Goal: Task Accomplishment & Management: Manage account settings

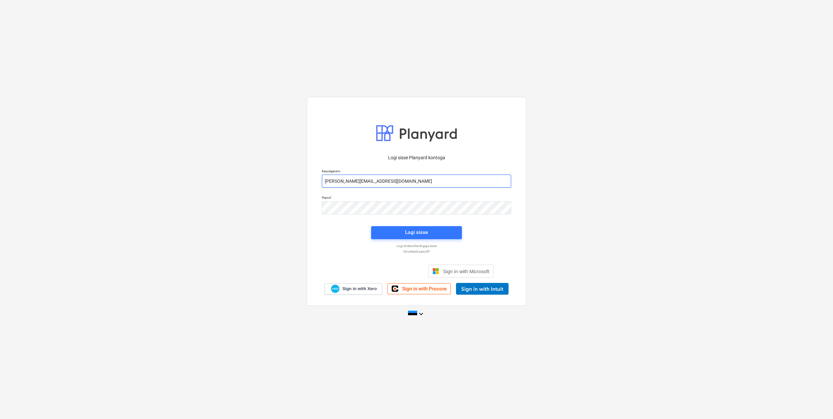
drag, startPoint x: 349, startPoint y: 182, endPoint x: 351, endPoint y: 185, distance: 4.2
click at [349, 182] on input "[PERSON_NAME][EMAIL_ADDRESS][DOMAIN_NAME]" at bounding box center [416, 181] width 189 height 13
type input "[EMAIL_ADDRESS][DOMAIN_NAME]"
click at [320, 210] on div "Parool" at bounding box center [416, 205] width 197 height 26
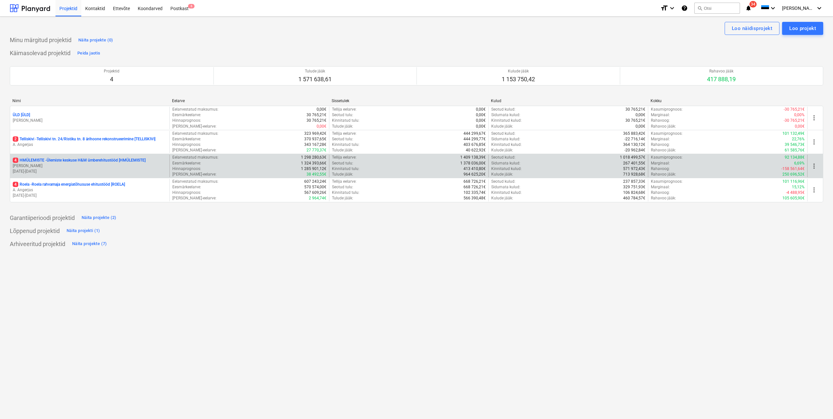
click at [103, 158] on p "4 HMÜLEMISTE - Ülemiste keskuse H&M ümberehitustööd [HMÜLEMISTE]" at bounding box center [79, 161] width 133 height 6
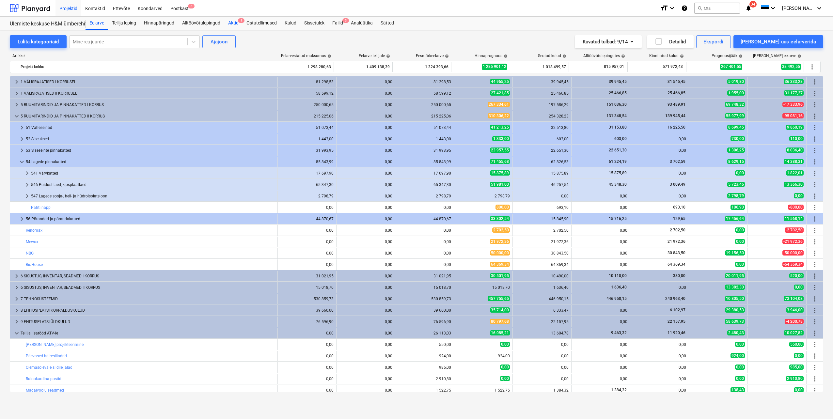
click at [237, 23] on div "Aktid 1" at bounding box center [233, 23] width 18 height 13
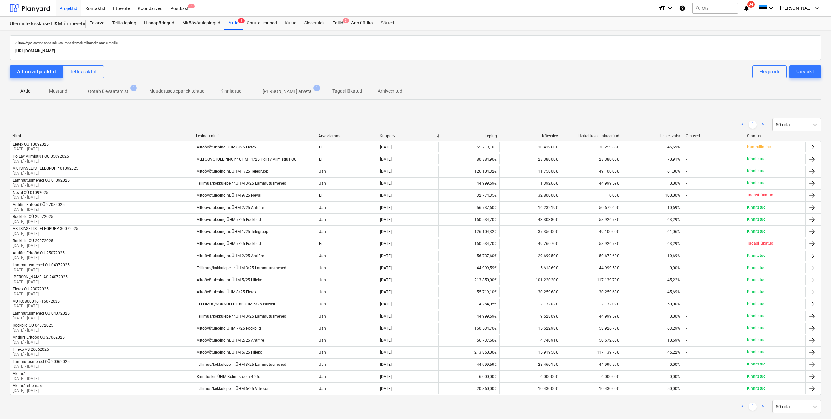
click at [117, 93] on p "Ootab ülevaatamist" at bounding box center [108, 91] width 40 height 7
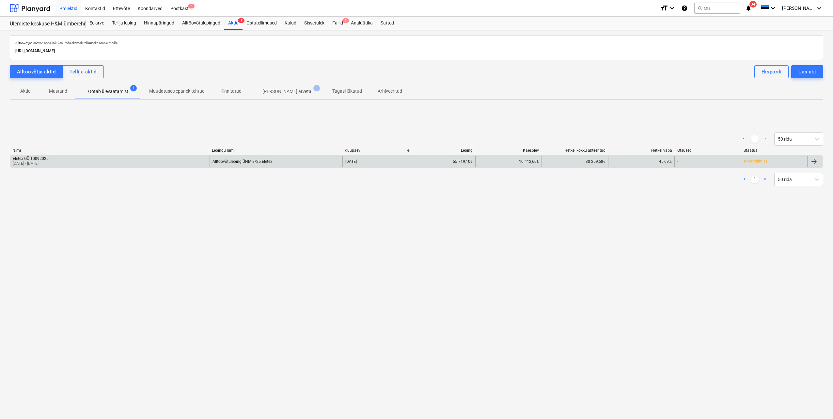
click at [155, 165] on div "Eletex OÜ 10092025 [DATE] - [DATE]" at bounding box center [109, 161] width 199 height 10
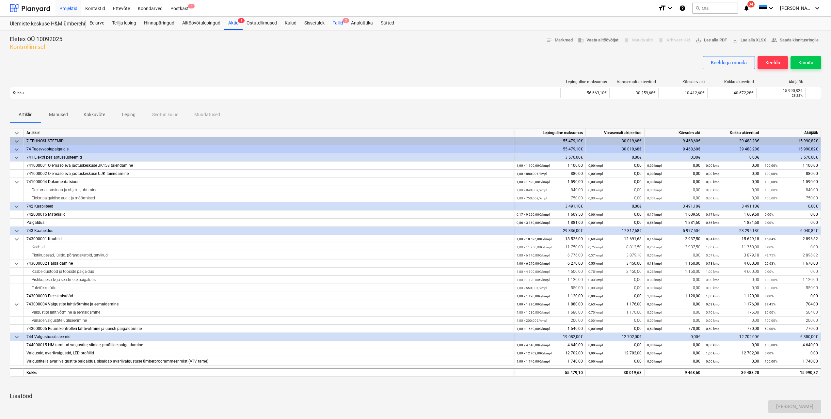
click at [339, 22] on div "Failid 3" at bounding box center [337, 23] width 19 height 13
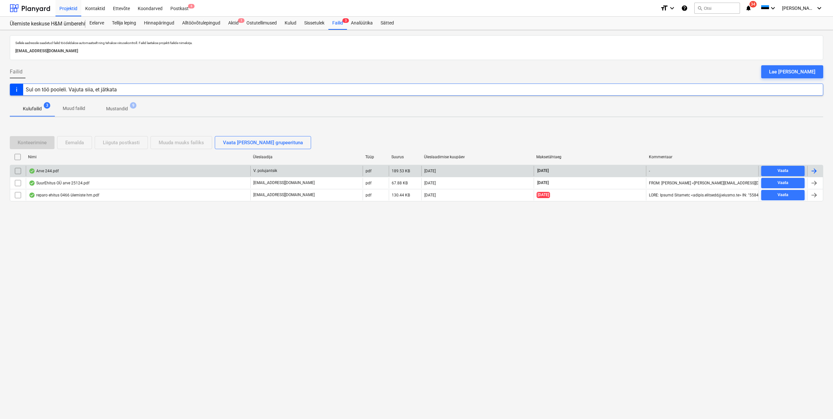
click at [817, 170] on div at bounding box center [814, 171] width 8 height 8
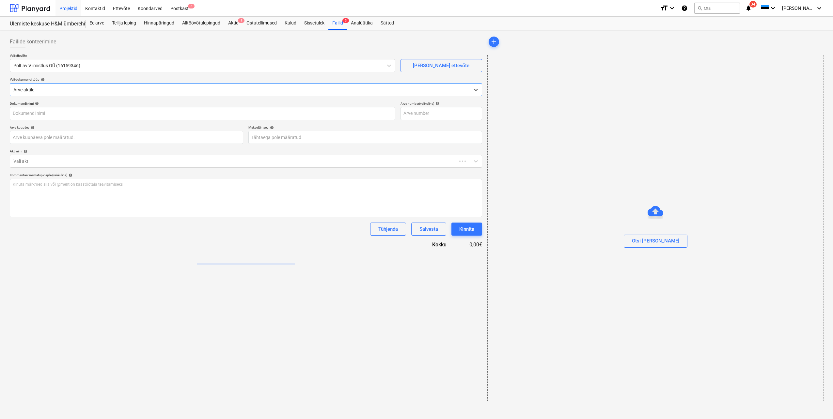
type input "244"
type input "[DATE]"
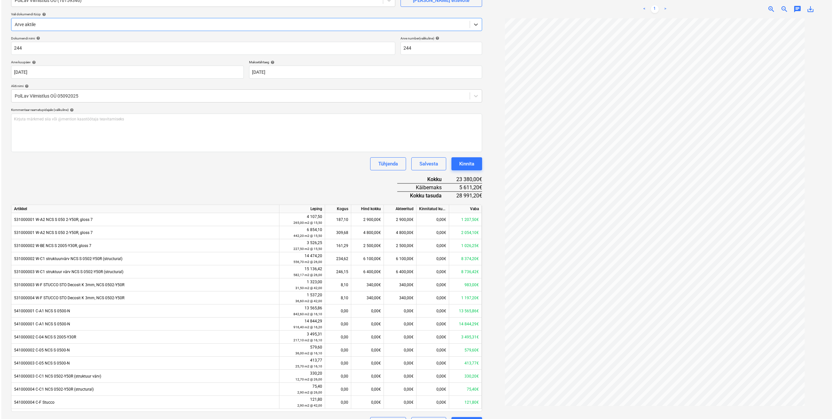
scroll to position [82, 0]
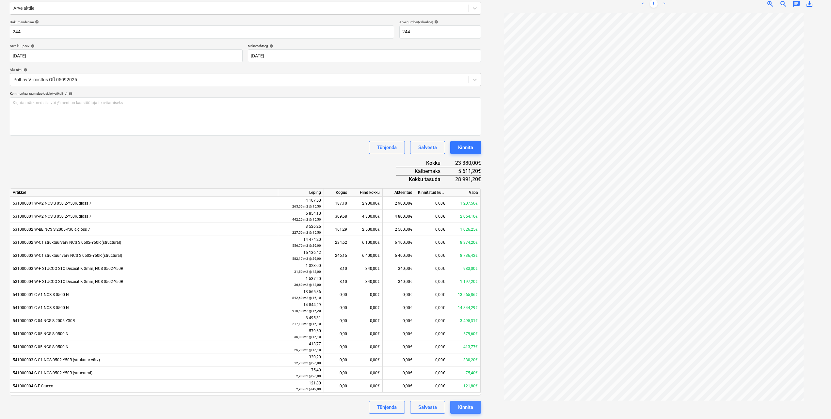
click at [466, 408] on div "Kinnita" at bounding box center [465, 407] width 15 height 8
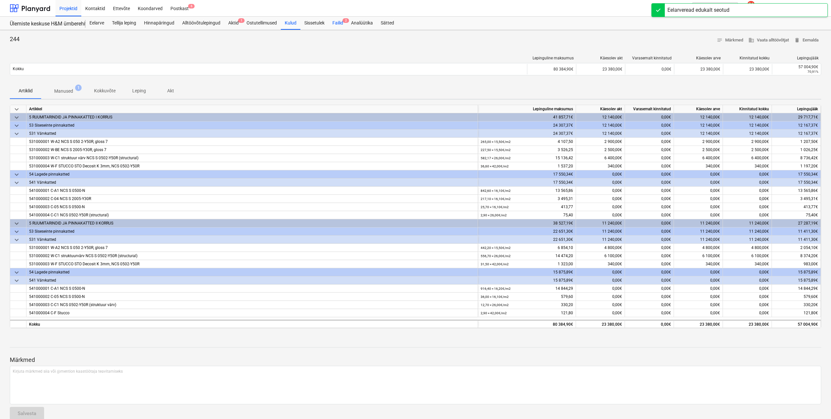
click at [336, 24] on div "Failid 2" at bounding box center [337, 23] width 19 height 13
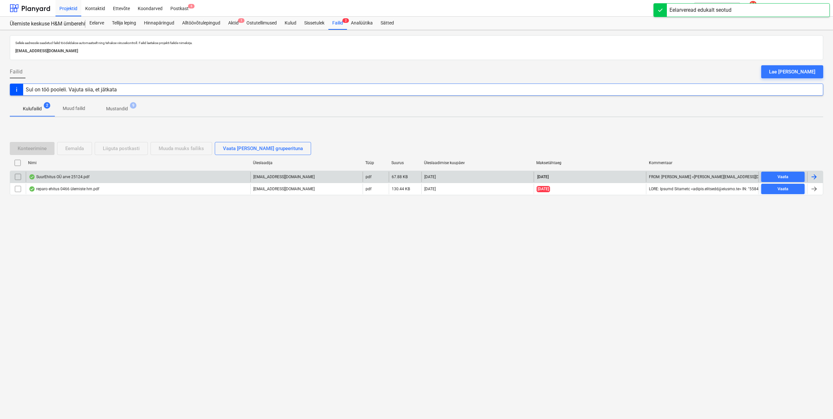
click at [807, 181] on div "Vaata" at bounding box center [782, 177] width 49 height 10
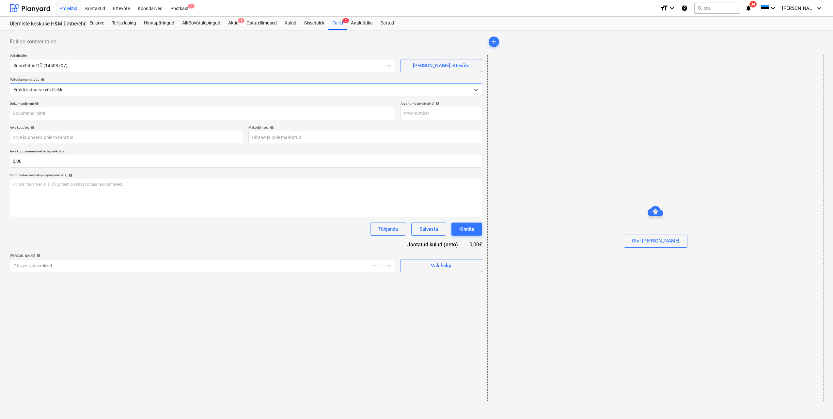
type input "25124"
type input "[DATE]"
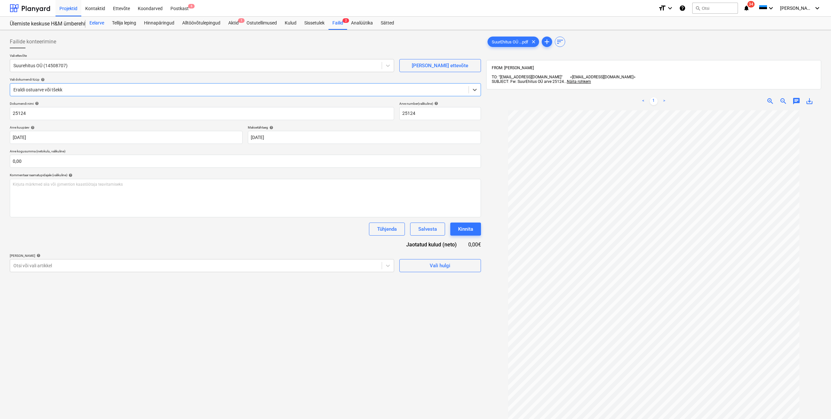
click at [94, 24] on div "Eelarve" at bounding box center [97, 23] width 23 height 13
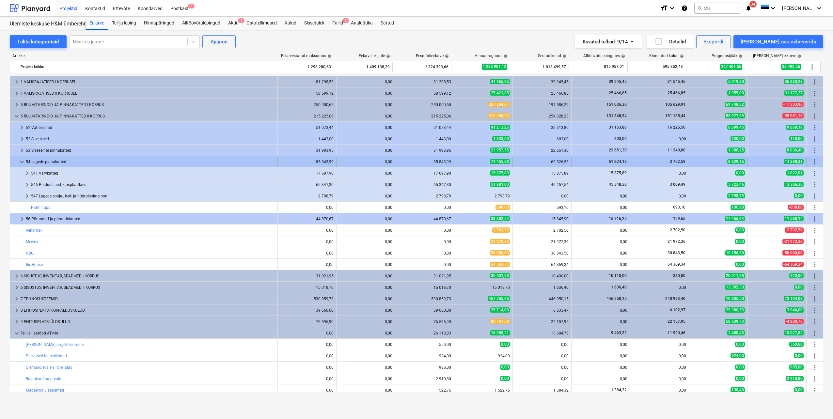
click at [812, 163] on span "more_vert" at bounding box center [815, 162] width 8 height 8
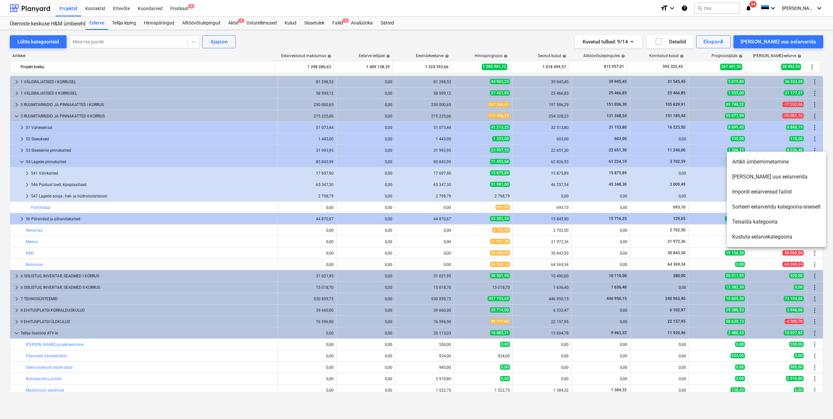
click at [763, 180] on li "[PERSON_NAME] uus eelarverida" at bounding box center [776, 176] width 99 height 15
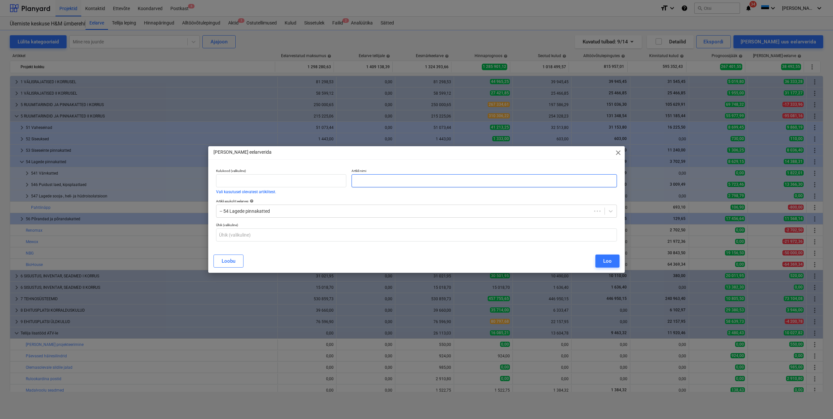
click at [380, 181] on input "text" at bounding box center [484, 180] width 265 height 13
type input "Suur Ehitus OÜ"
click at [605, 260] on div "Loo" at bounding box center [607, 261] width 8 height 8
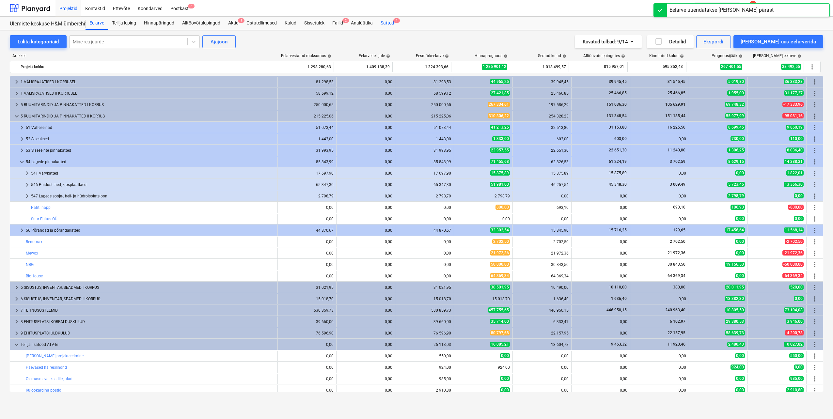
click at [387, 24] on div "Sätted 1" at bounding box center [387, 23] width 21 height 13
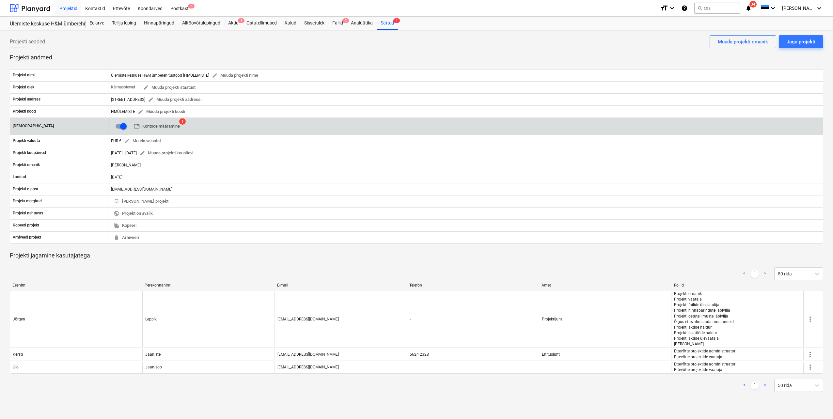
click at [167, 126] on span "table Kontode määramine" at bounding box center [157, 127] width 46 height 8
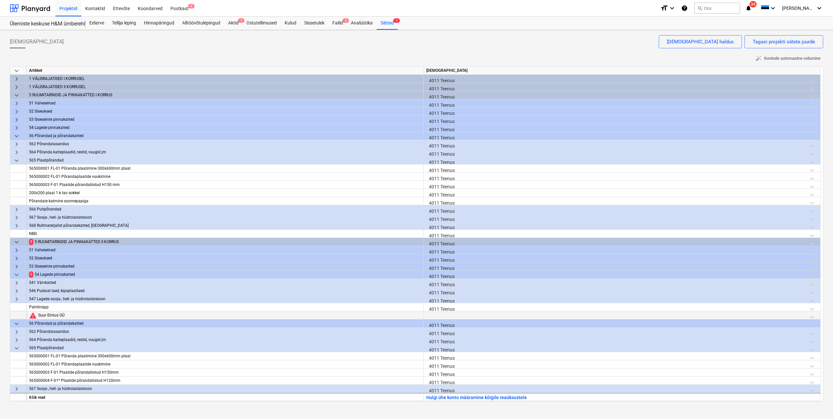
click at [435, 315] on div at bounding box center [621, 316] width 391 height 11
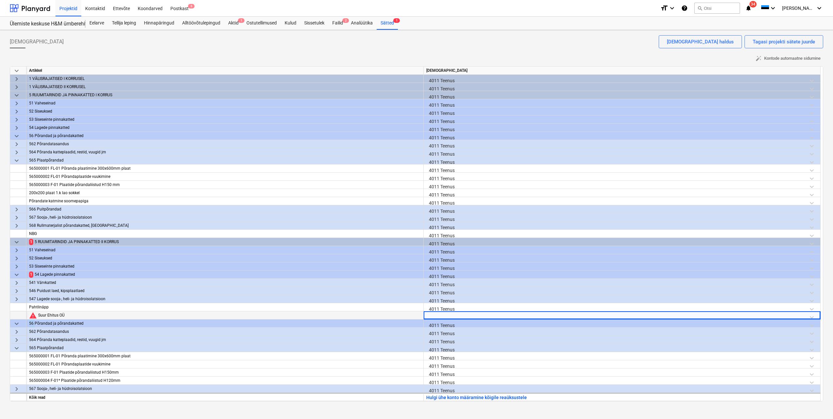
click at [435, 315] on div at bounding box center [621, 316] width 391 height 11
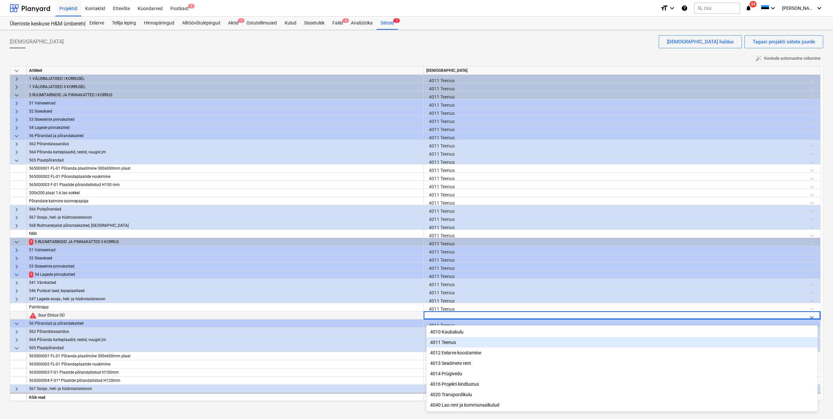
click at [447, 340] on div "4011 Teenus" at bounding box center [621, 342] width 391 height 10
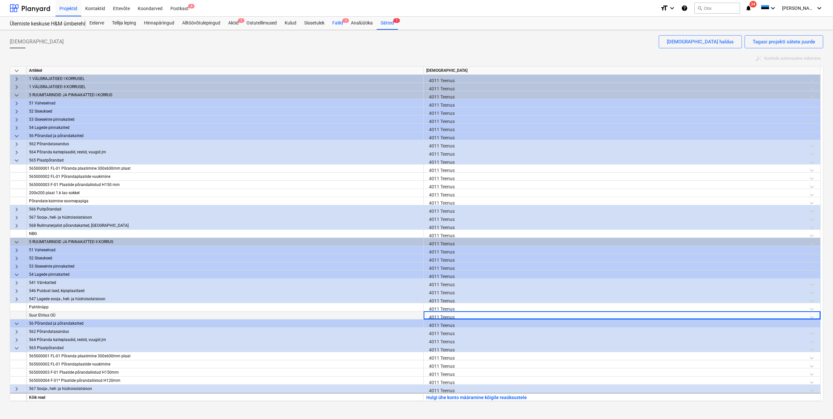
click at [342, 24] on div "Failid 2" at bounding box center [337, 23] width 19 height 13
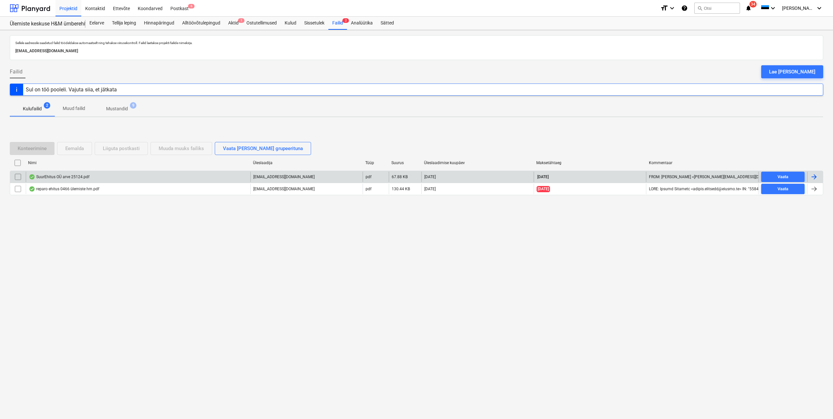
click at [817, 177] on div at bounding box center [814, 177] width 8 height 8
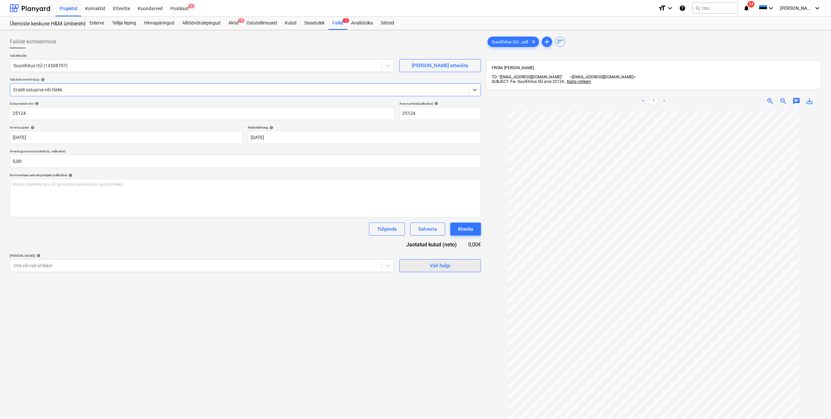
click at [457, 267] on span "Vali hulgi" at bounding box center [439, 265] width 65 height 8
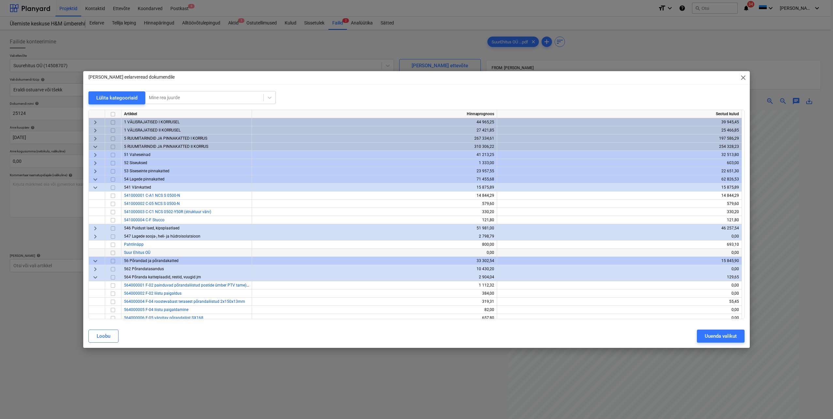
click at [112, 252] on input "checkbox" at bounding box center [113, 253] width 8 height 8
click at [715, 334] on div "Uuenda valikut" at bounding box center [721, 336] width 32 height 8
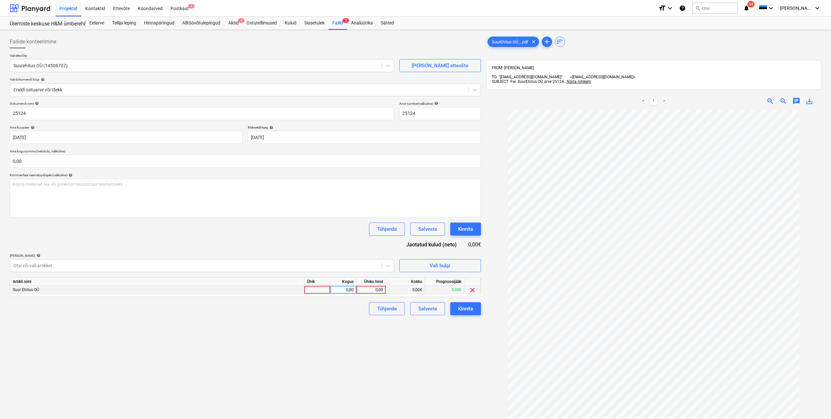
click at [328, 290] on div at bounding box center [317, 290] width 26 height 8
type input "tk"
click at [340, 291] on div "0,00" at bounding box center [343, 290] width 21 height 8
type input "1"
click at [369, 290] on div "0,00" at bounding box center [371, 290] width 24 height 8
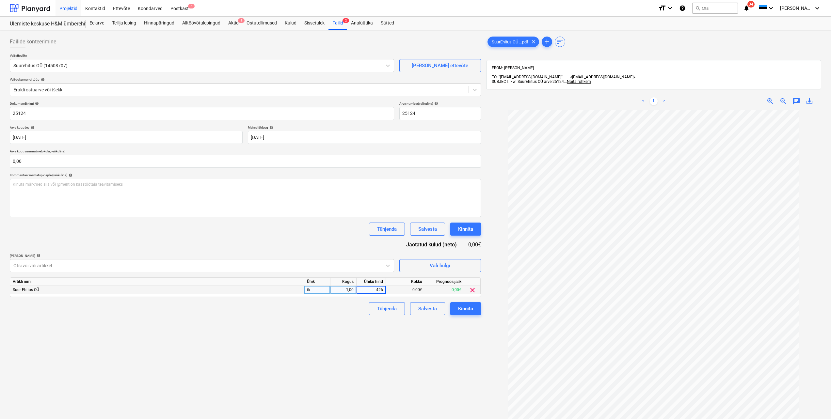
type input "4266"
click at [346, 340] on div "Failide konteerimine Vali ettevõte Suurehitus OÜ (14508707) [PERSON_NAME] uus e…" at bounding box center [245, 273] width 476 height 481
click at [77, 162] on input "text" at bounding box center [245, 161] width 471 height 13
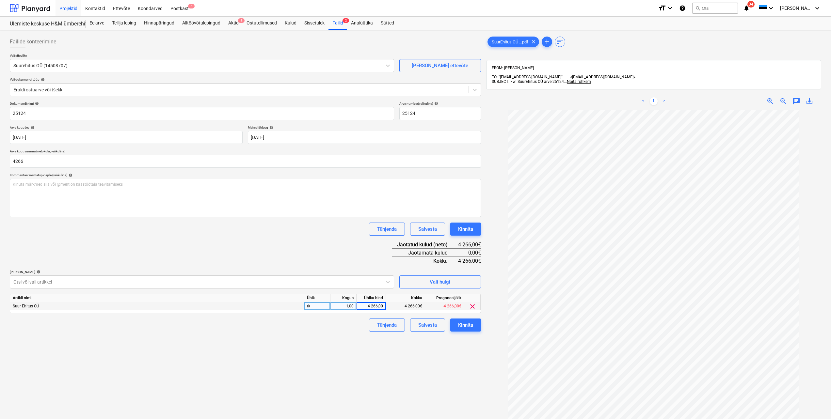
type input "4 266,00"
click at [179, 352] on div "Failide konteerimine Vali ettevõte Suurehitus OÜ (14508707) [PERSON_NAME] uus e…" at bounding box center [245, 273] width 476 height 481
click at [467, 326] on div "Kinnita" at bounding box center [465, 325] width 15 height 8
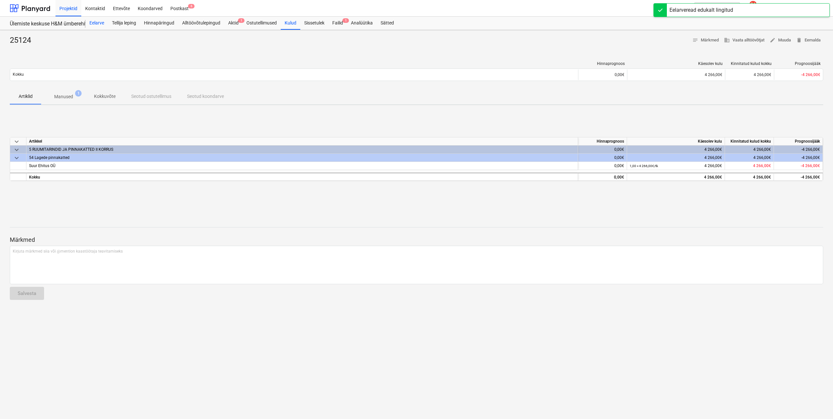
click at [99, 23] on div "Eelarve" at bounding box center [97, 23] width 23 height 13
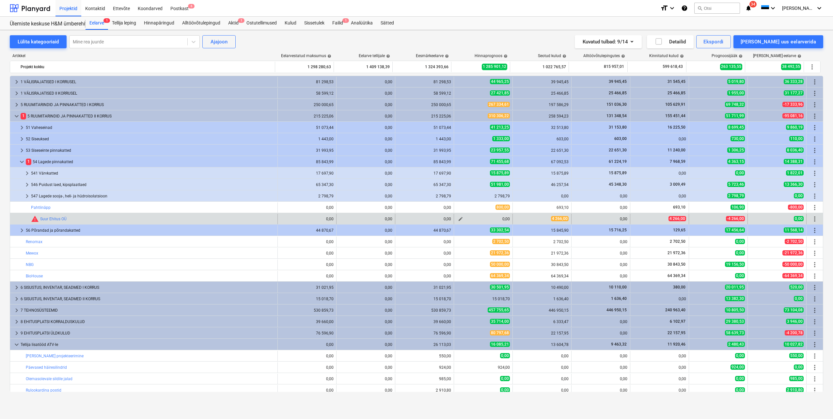
click at [458, 218] on span "edit" at bounding box center [460, 218] width 5 height 5
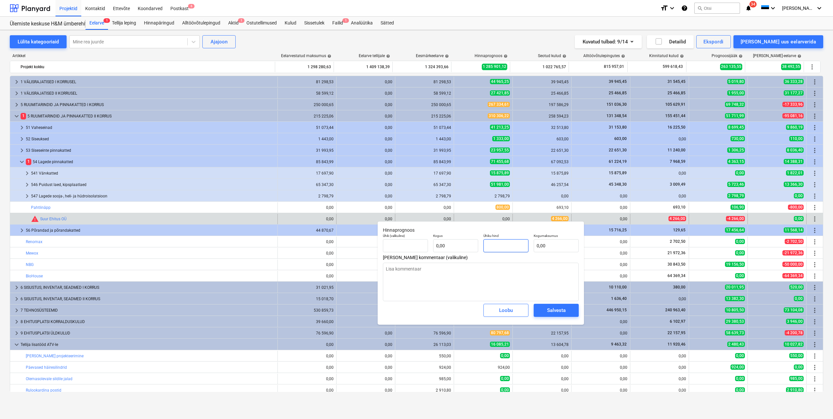
click at [497, 247] on input "text" at bounding box center [505, 245] width 45 height 13
type input "tk"
type input "4"
type textarea "x"
type input "1,00"
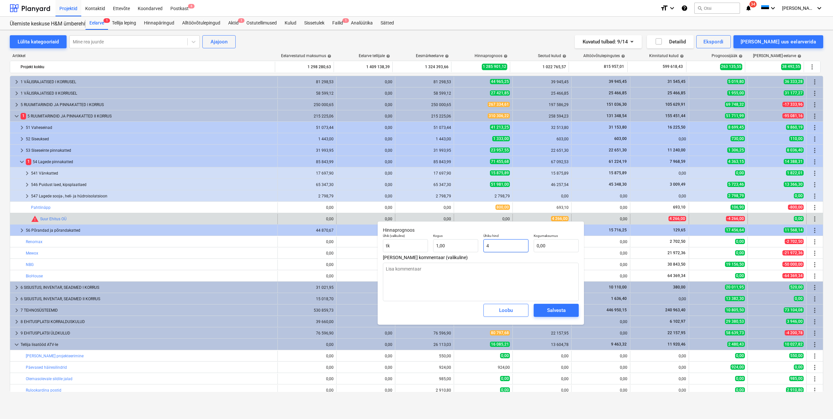
type input "4,00"
type input "42"
type textarea "x"
type input "42,00"
type input "426"
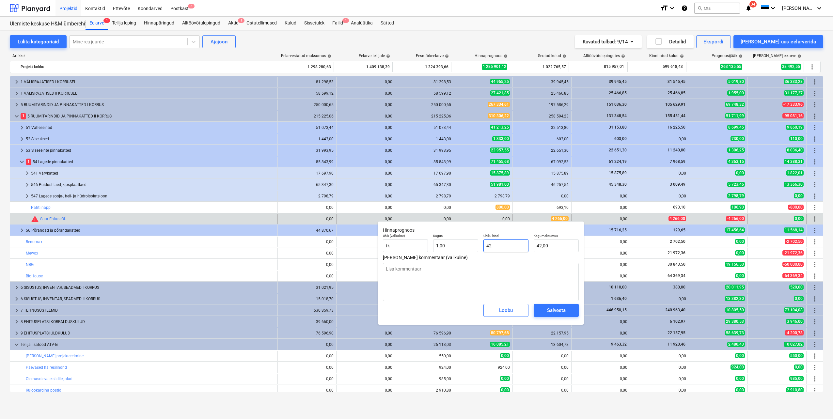
type textarea "x"
type input "426,00"
type input "4266"
type textarea "x"
type input "4 266,00"
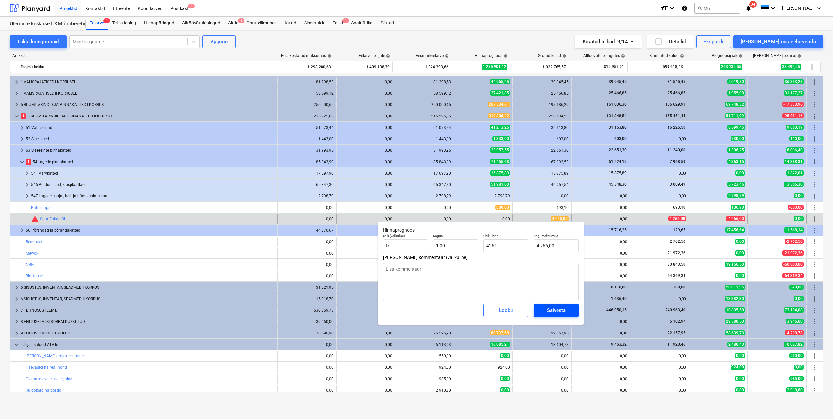
type input "4 266,00"
click at [555, 308] on div "Salvesta" at bounding box center [556, 310] width 19 height 8
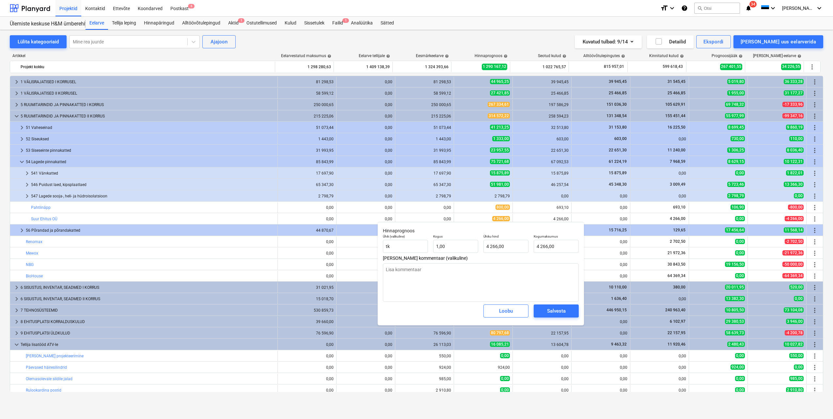
type textarea "x"
